Goal: Feedback & Contribution: Contribute content

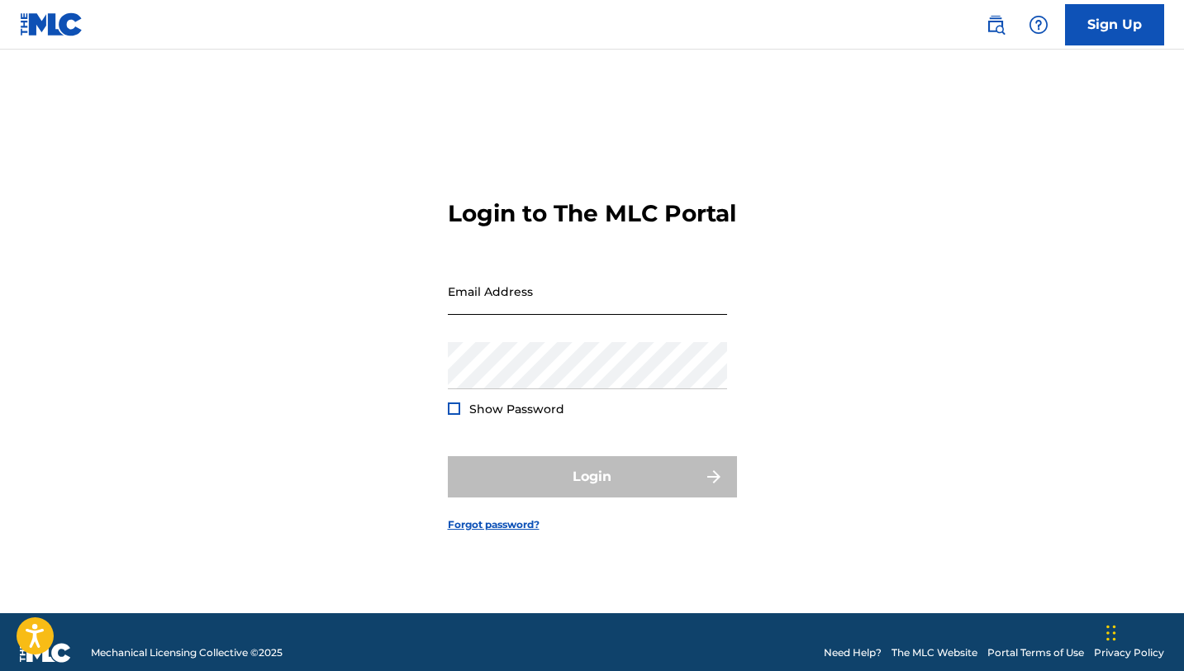
click at [547, 312] on input "Email Address" at bounding box center [587, 291] width 279 height 47
type input "[EMAIL_ADDRESS][DOMAIN_NAME]"
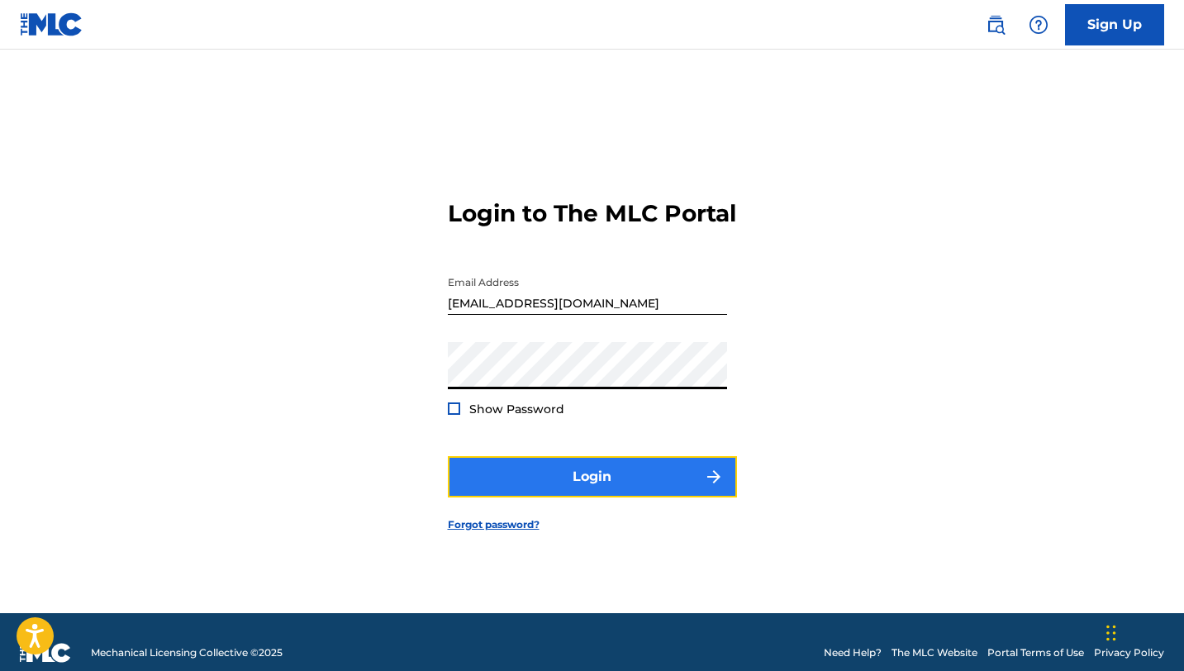
click at [558, 483] on button "Login" at bounding box center [592, 476] width 289 height 41
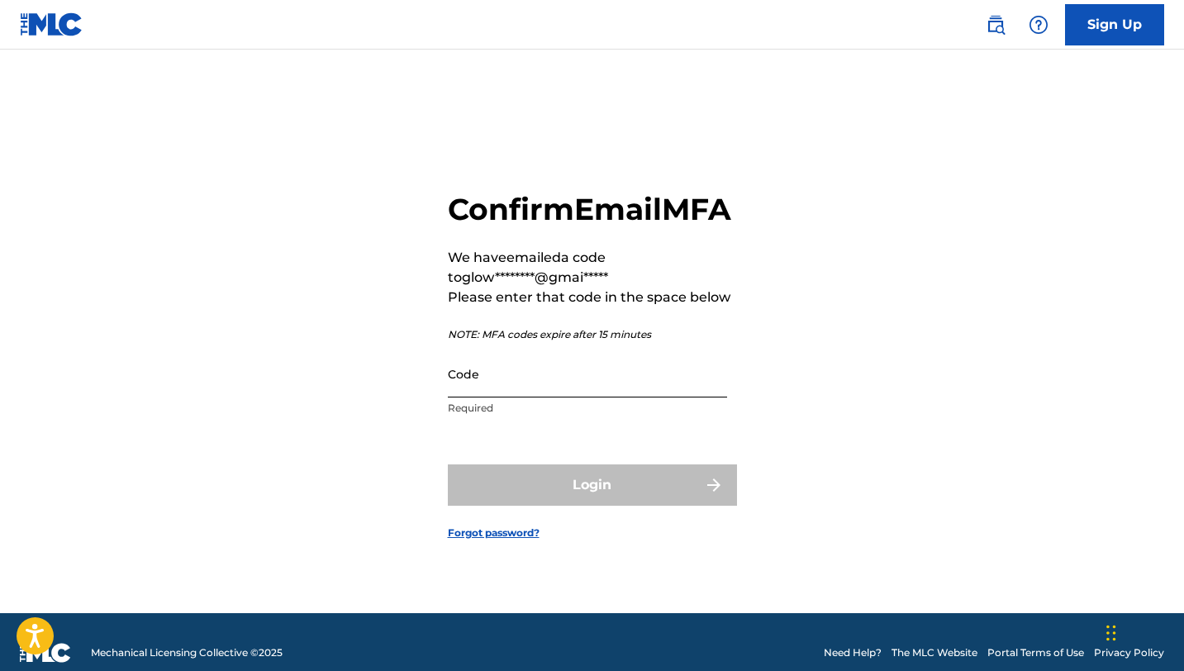
click at [484, 388] on input "Code" at bounding box center [587, 373] width 279 height 47
paste input "939235"
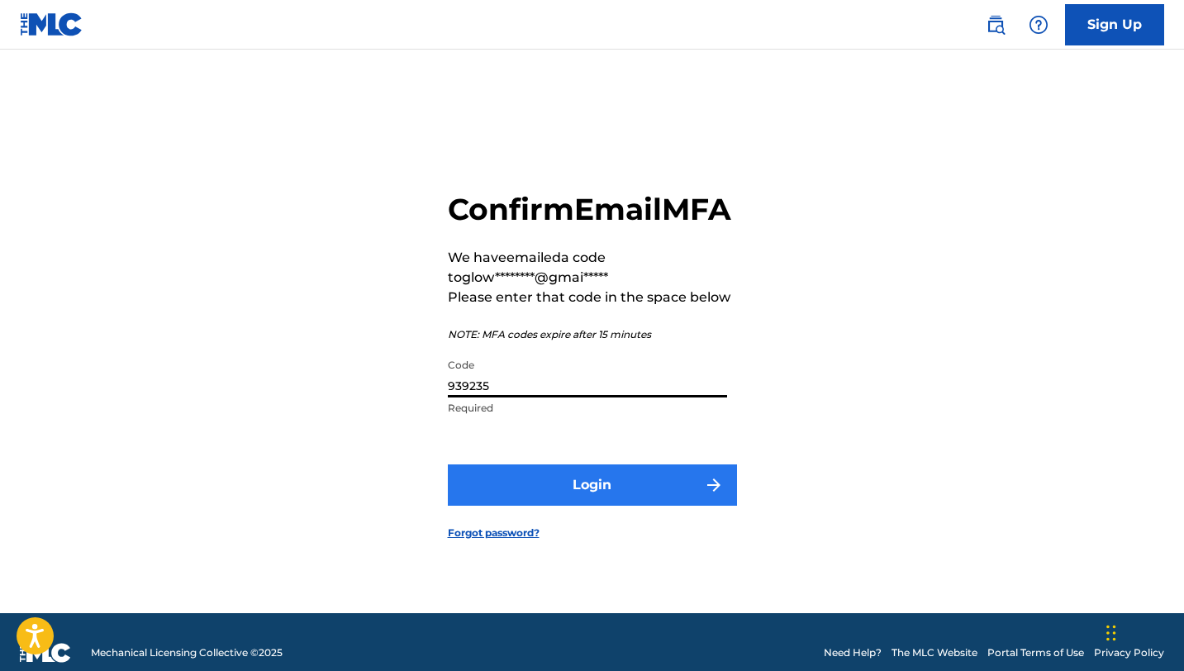
type input "939235"
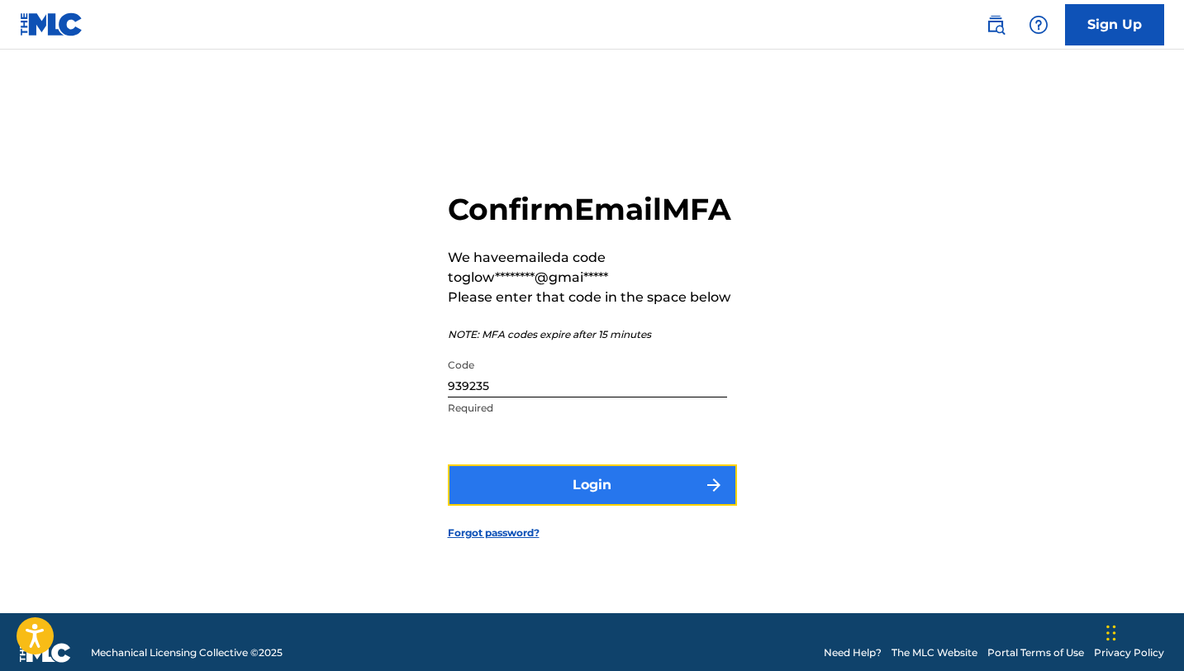
click at [643, 506] on button "Login" at bounding box center [592, 485] width 289 height 41
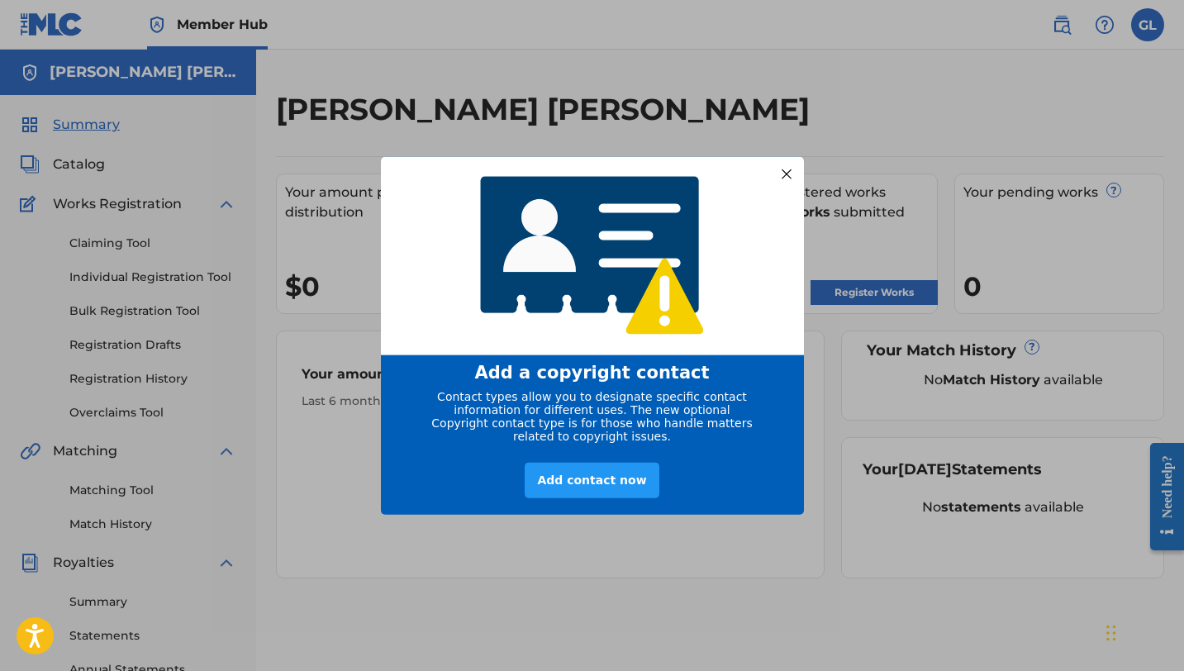
click at [784, 163] on div at bounding box center [785, 173] width 21 height 21
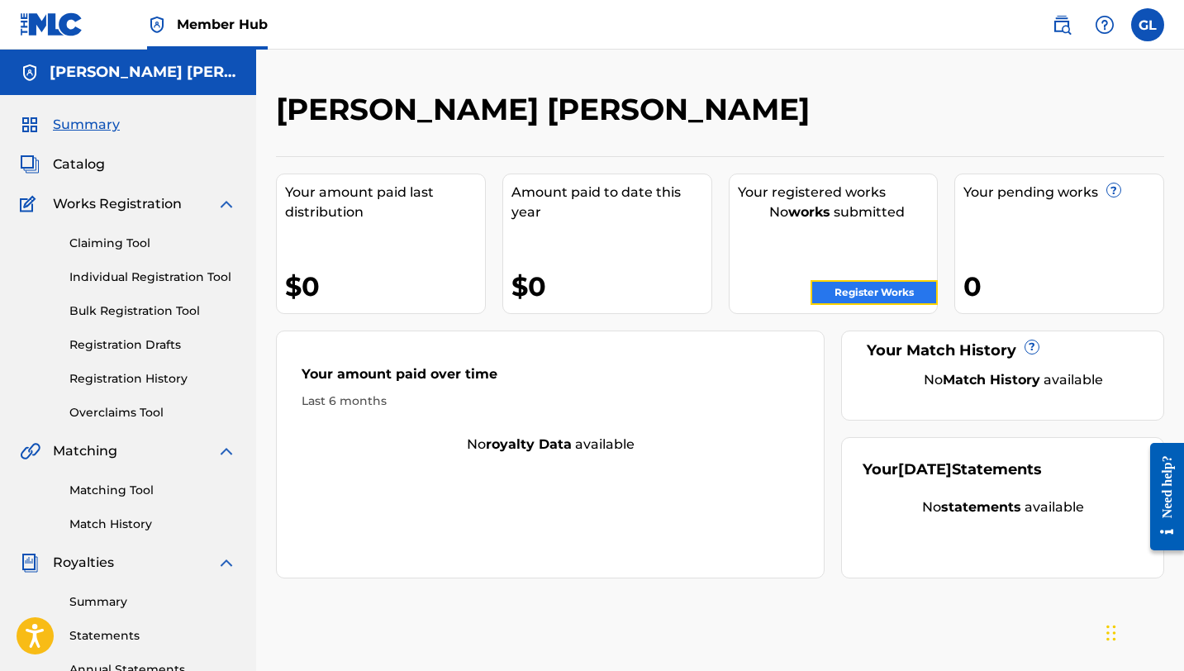
click at [869, 293] on link "Register Works" at bounding box center [874, 292] width 127 height 25
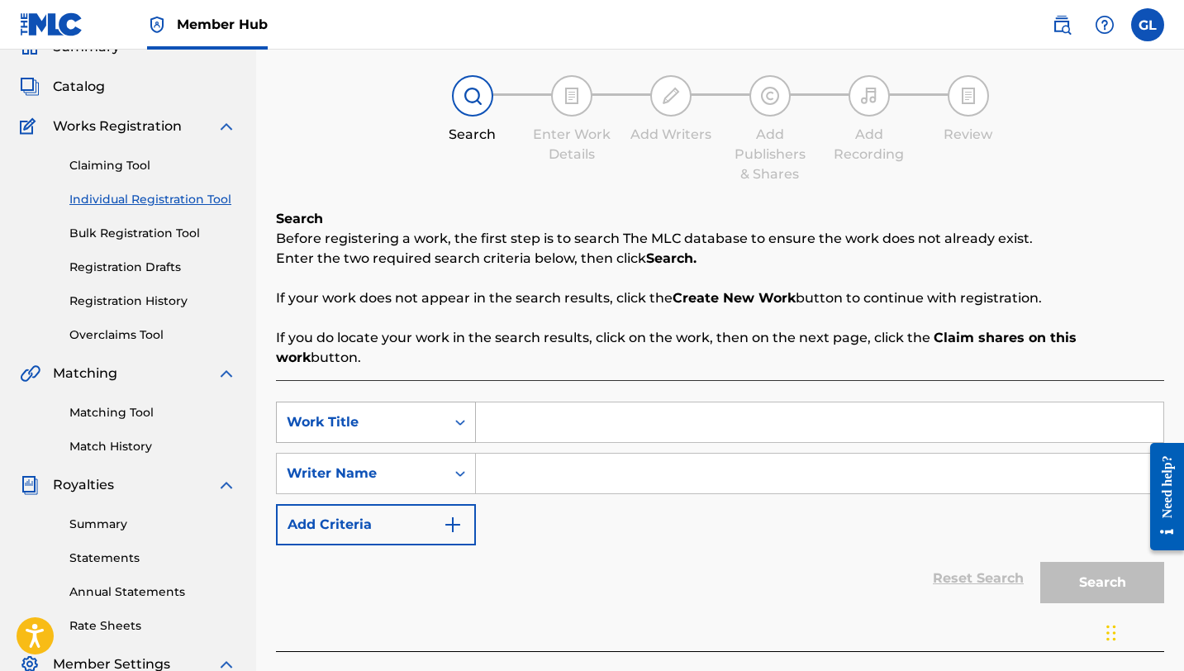
click at [416, 412] on div "Work Title" at bounding box center [361, 422] width 149 height 20
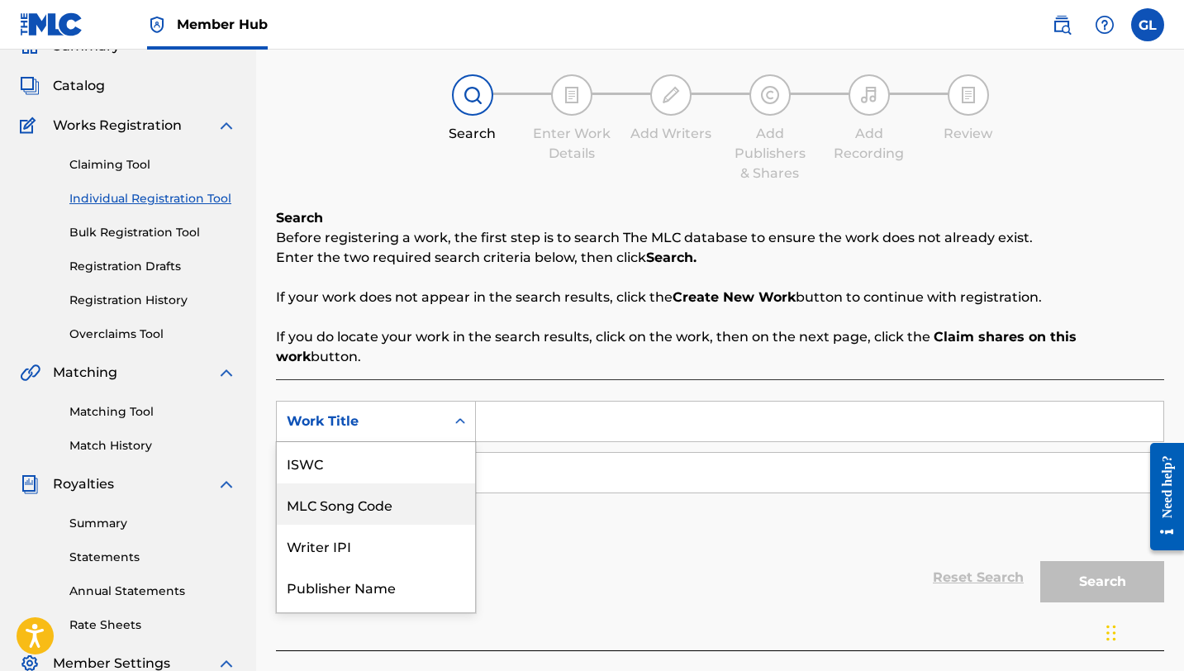
click at [534, 545] on div "Reset Search Search" at bounding box center [720, 578] width 889 height 66
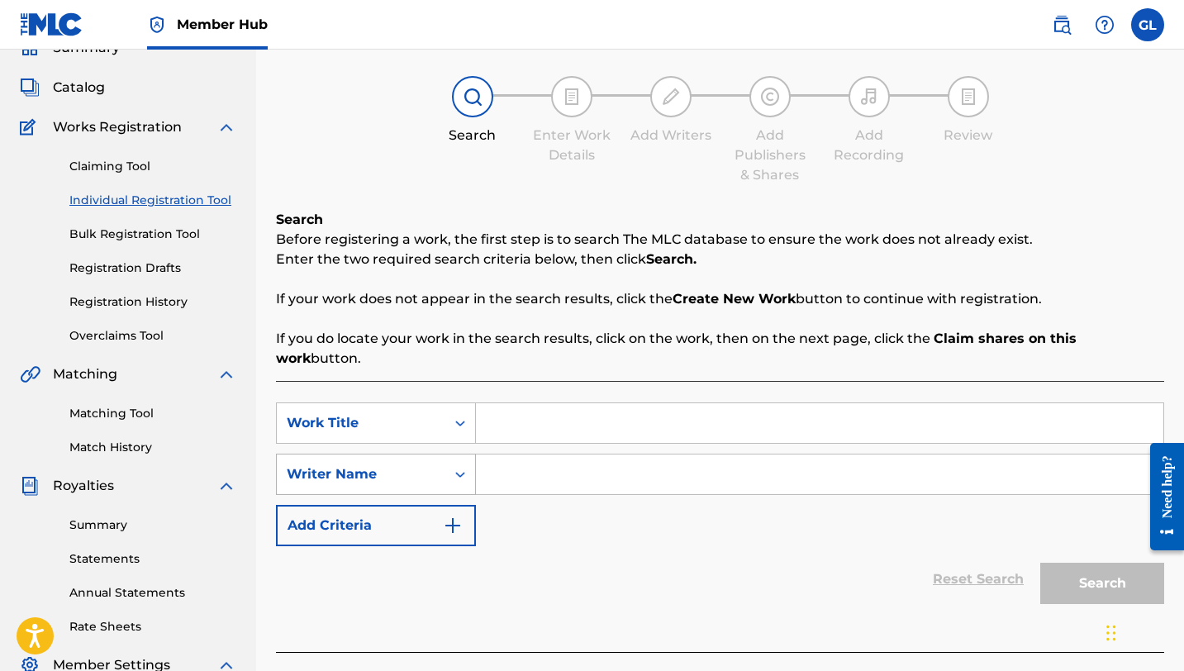
click at [394, 488] on div "Writer Name" at bounding box center [376, 474] width 200 height 41
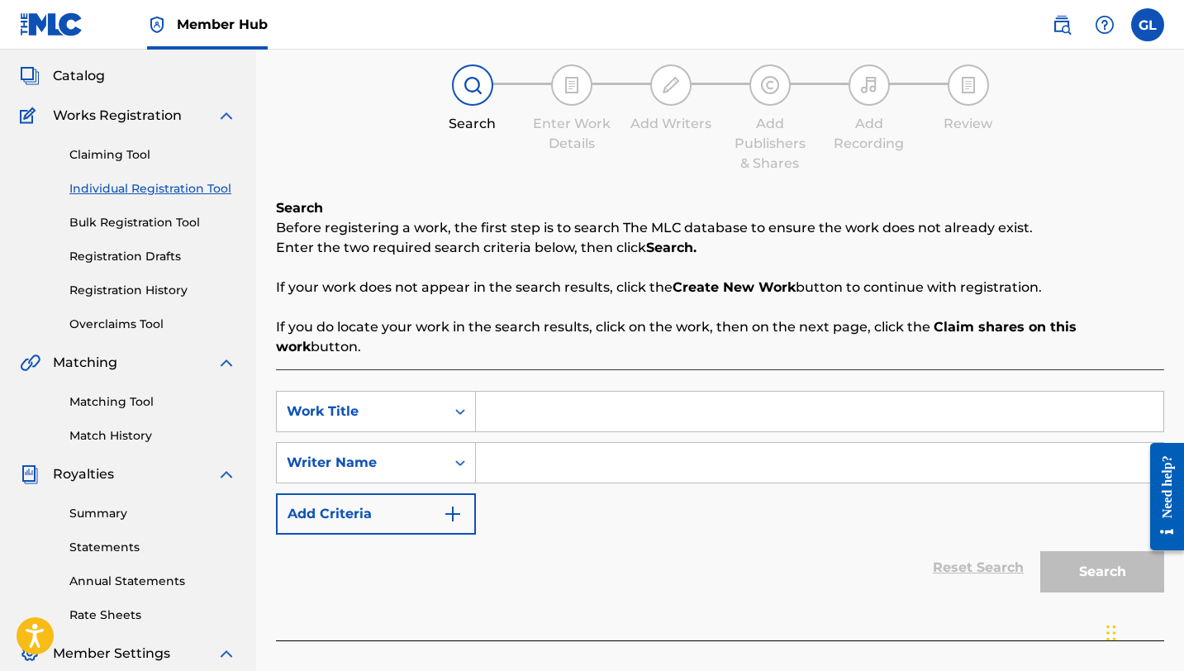
click at [576, 503] on div "SearchWithCriteria82e44a51-74c0-4c1e-8436-5b5de1701614 Work Title SearchWithCri…" at bounding box center [720, 463] width 889 height 144
click at [426, 493] on button "Add Criteria" at bounding box center [376, 513] width 200 height 41
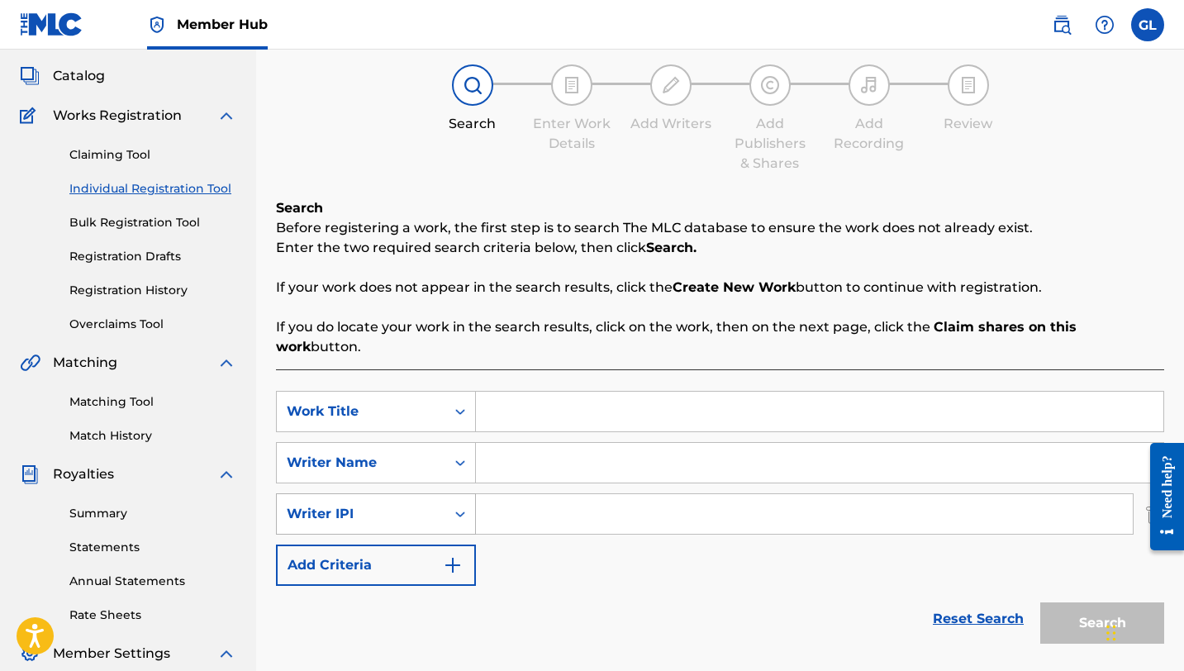
click at [455, 499] on div "Search Form" at bounding box center [460, 514] width 30 height 30
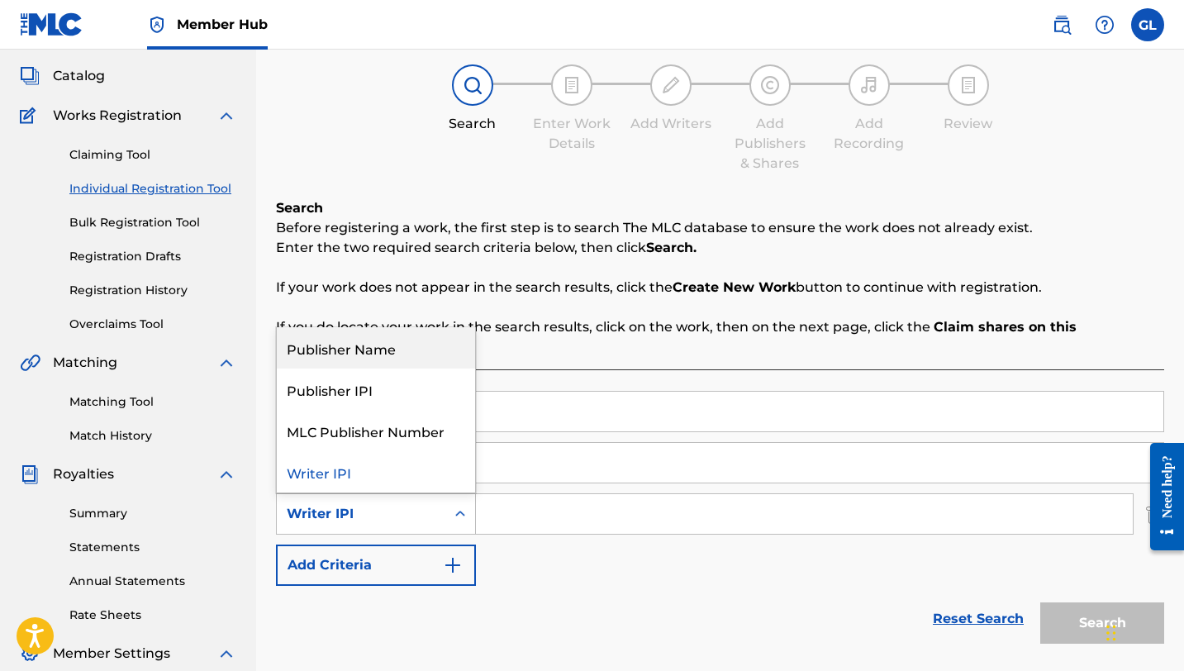
click at [446, 260] on div "Search Before registering a work, the first step is to search The MLC database …" at bounding box center [720, 277] width 889 height 159
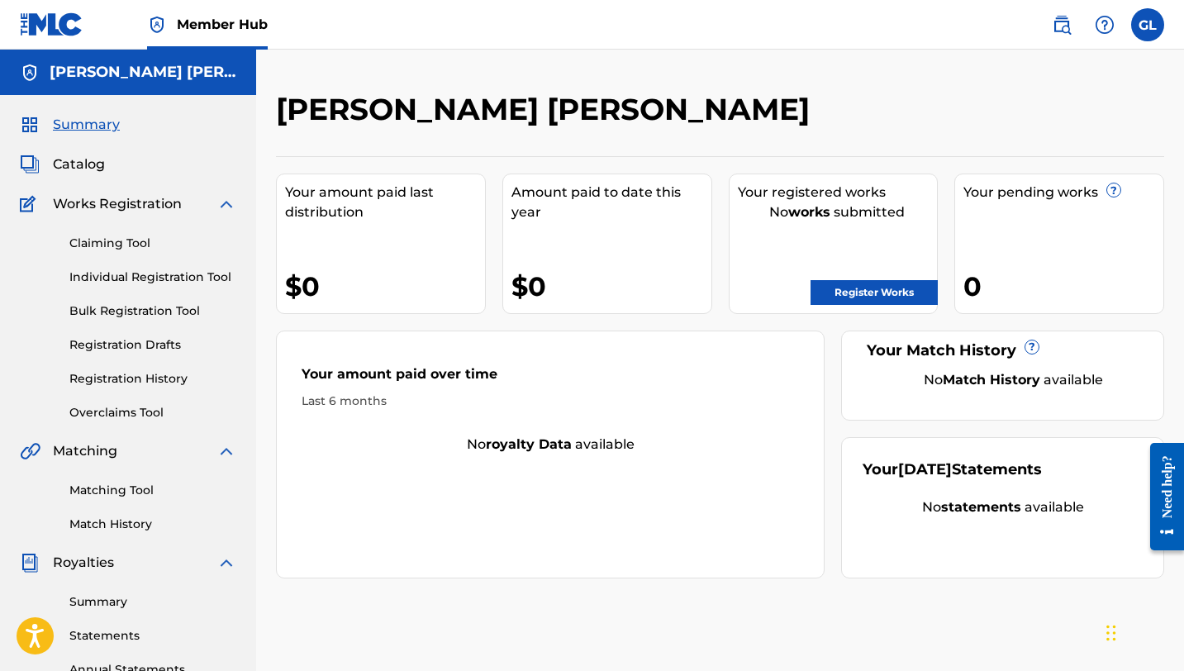
click at [68, 128] on span "Summary" at bounding box center [86, 125] width 67 height 20
